Goal: Find contact information: Find contact information

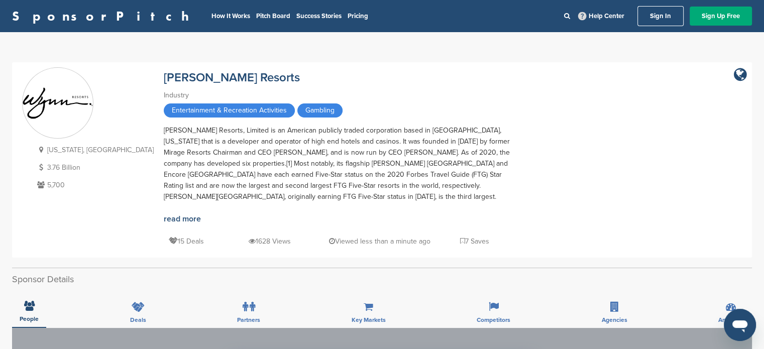
click at [664, 18] on link "Sign In" at bounding box center [661, 16] width 46 height 20
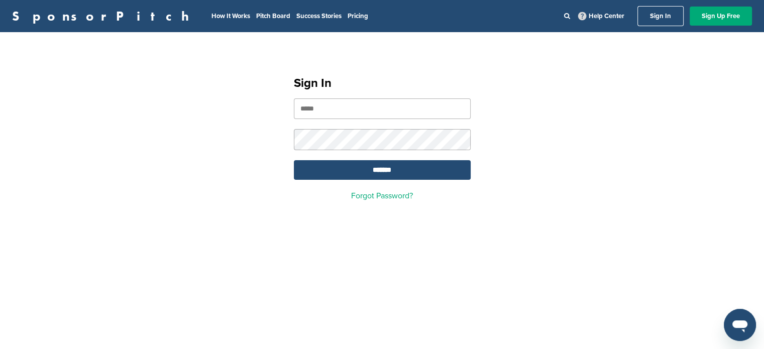
click at [430, 106] on input "email" at bounding box center [382, 108] width 177 height 21
type input "**********"
click at [366, 169] on input "*******" at bounding box center [382, 170] width 177 height 20
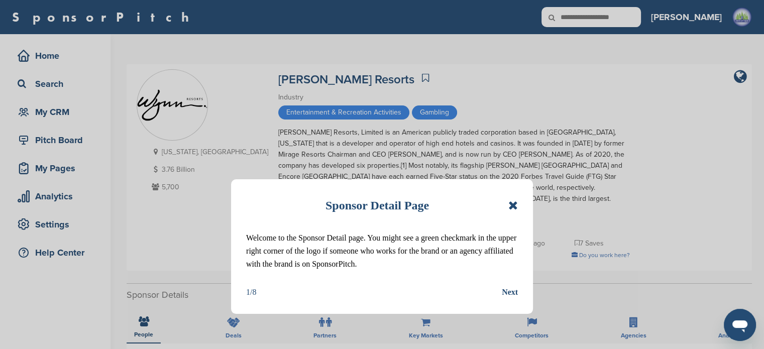
click at [513, 205] on icon at bounding box center [513, 205] width 10 height 12
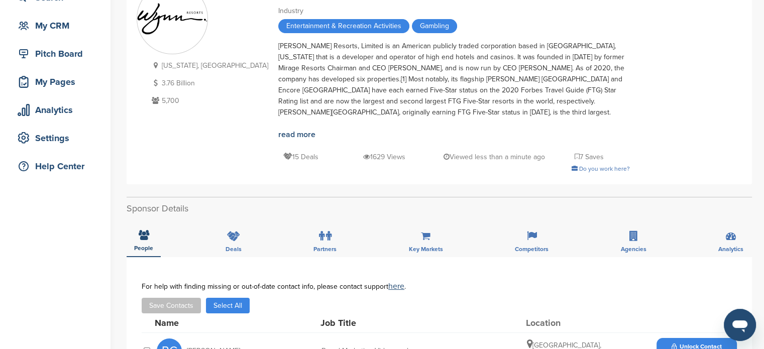
scroll to position [226, 0]
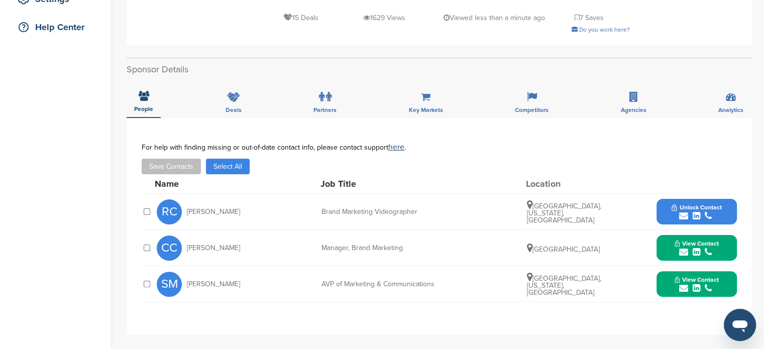
click at [728, 269] on button "View Contact" at bounding box center [697, 284] width 68 height 30
click at [721, 233] on button "View Contact" at bounding box center [697, 248] width 68 height 30
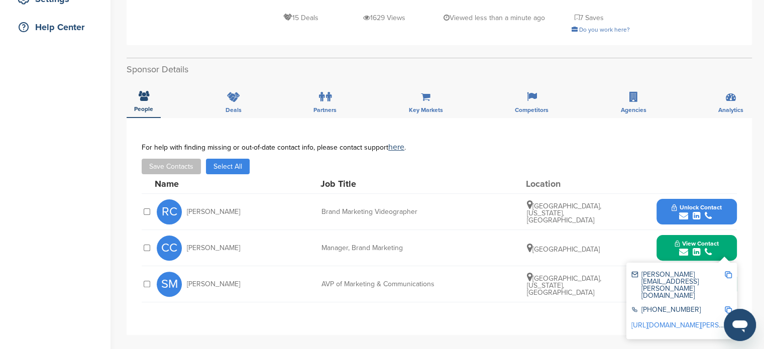
click at [486, 266] on div "SM Seth Medvin AVP of Marketing & Communications Las Vegas, Nevada, United Stat…" at bounding box center [447, 284] width 580 height 36
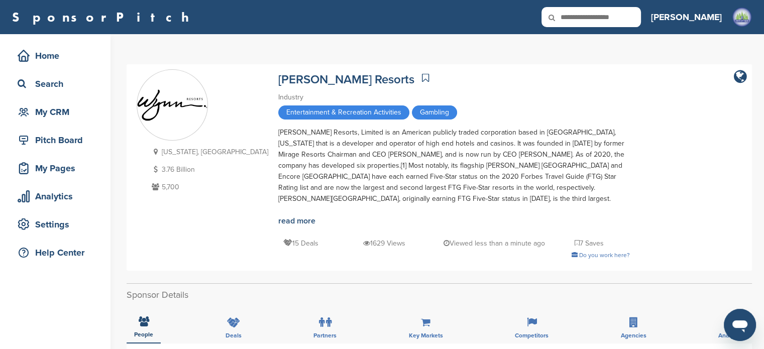
click at [419, 76] on link at bounding box center [425, 77] width 12 height 15
click at [243, 310] on div "Deals" at bounding box center [233, 324] width 31 height 37
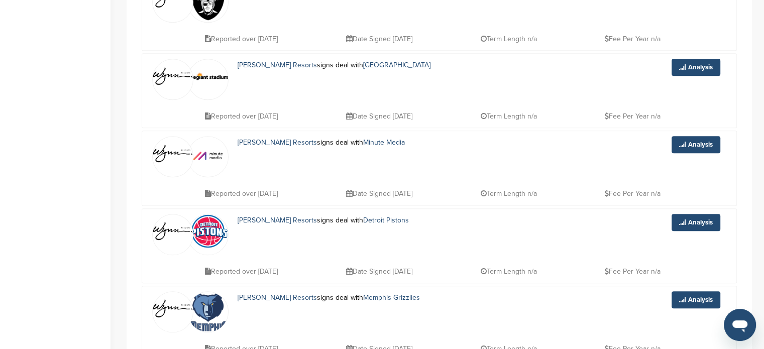
scroll to position [1093, 0]
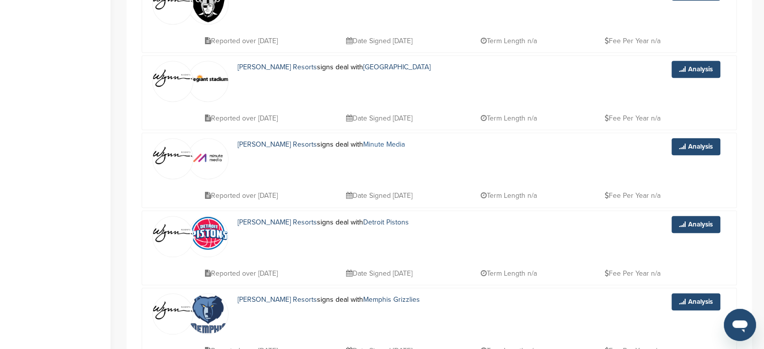
click at [363, 140] on link "Minute Media" at bounding box center [384, 144] width 42 height 9
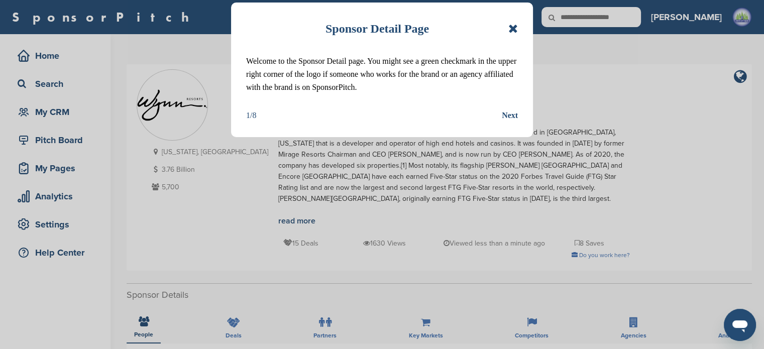
scroll to position [706, 0]
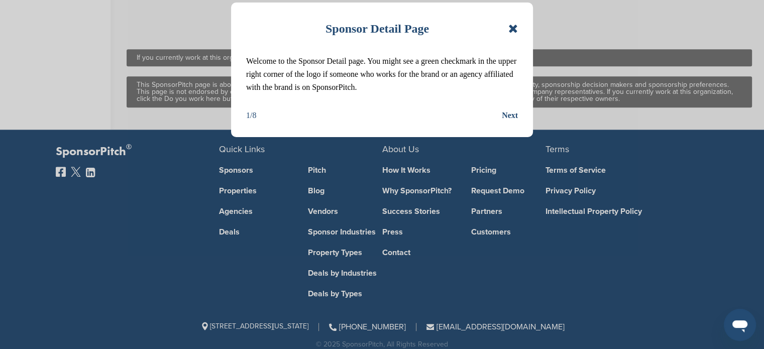
click at [512, 26] on icon at bounding box center [513, 29] width 10 height 12
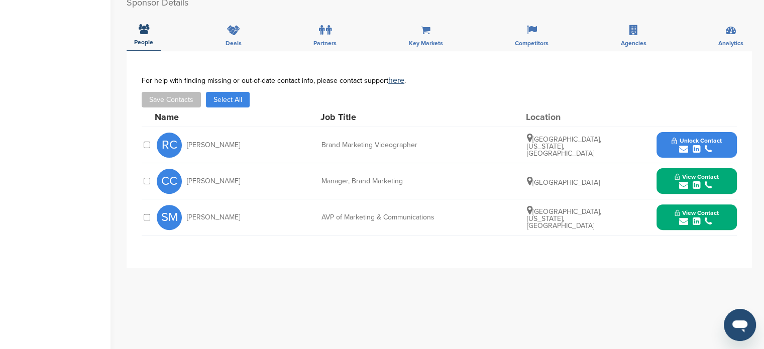
scroll to position [0, 0]
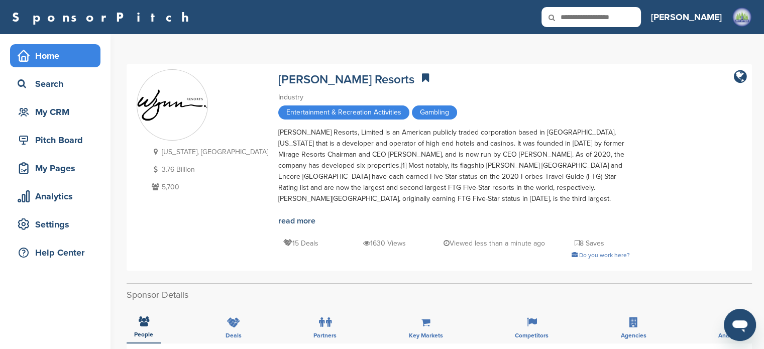
click at [74, 54] on div "Home" at bounding box center [57, 56] width 85 height 18
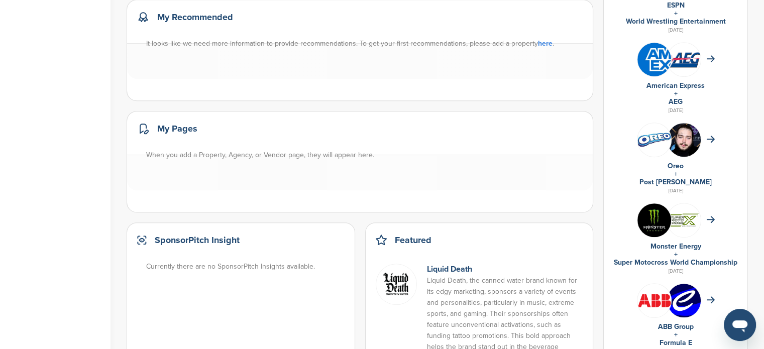
scroll to position [586, 0]
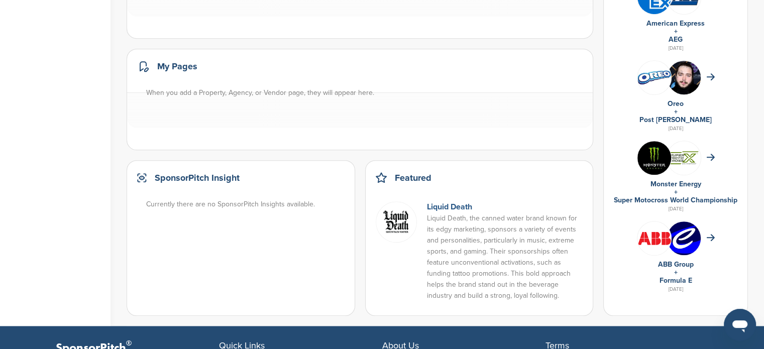
click at [456, 207] on link "Liquid Death" at bounding box center [449, 207] width 45 height 10
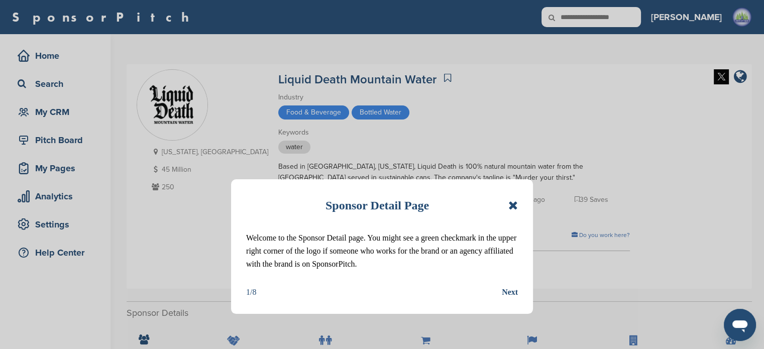
click at [517, 208] on icon at bounding box center [513, 205] width 10 height 12
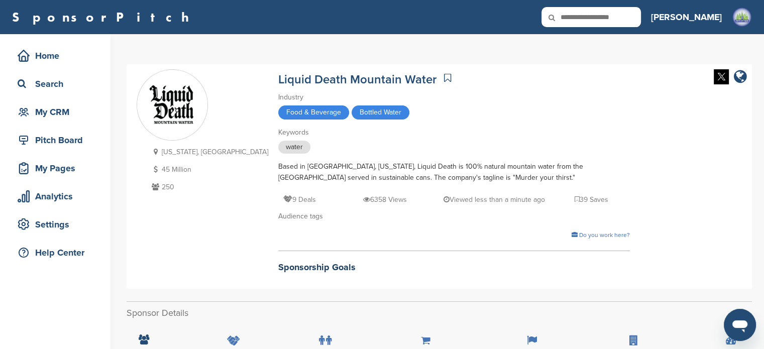
click at [444, 75] on icon at bounding box center [447, 78] width 7 height 10
